Goal: Find specific page/section: Find specific page/section

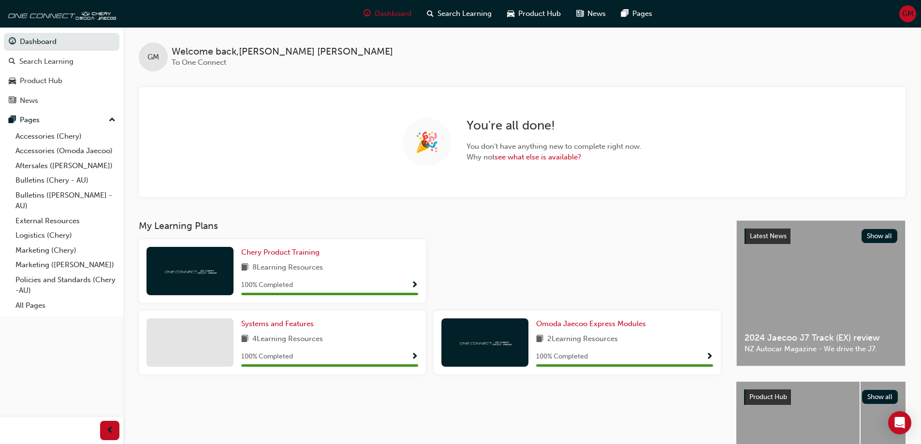
click at [438, 100] on div "🎉 You ' re all done! You don ' t have anything new to complete right now. Why n…" at bounding box center [522, 142] width 767 height 110
click at [45, 44] on link "Dashboard" at bounding box center [62, 42] width 116 height 18
click at [58, 220] on link "External Resources" at bounding box center [66, 221] width 108 height 15
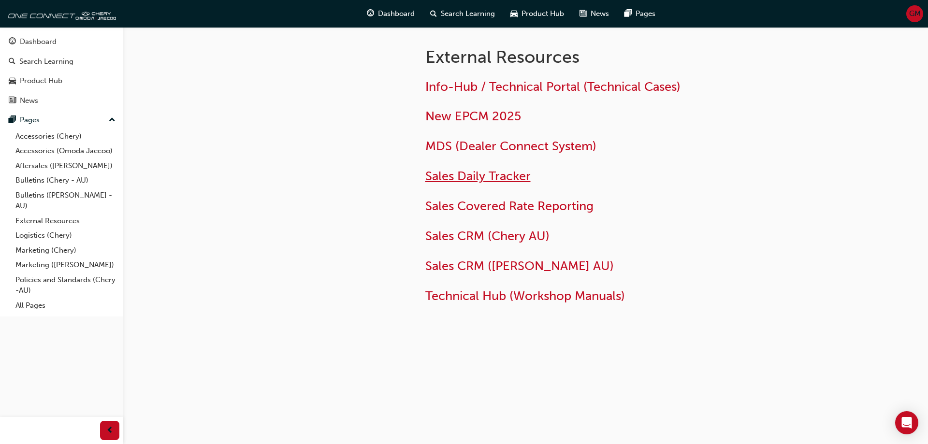
click at [461, 177] on span "Sales Daily Tracker" at bounding box center [477, 176] width 105 height 15
